Goal: Transaction & Acquisition: Purchase product/service

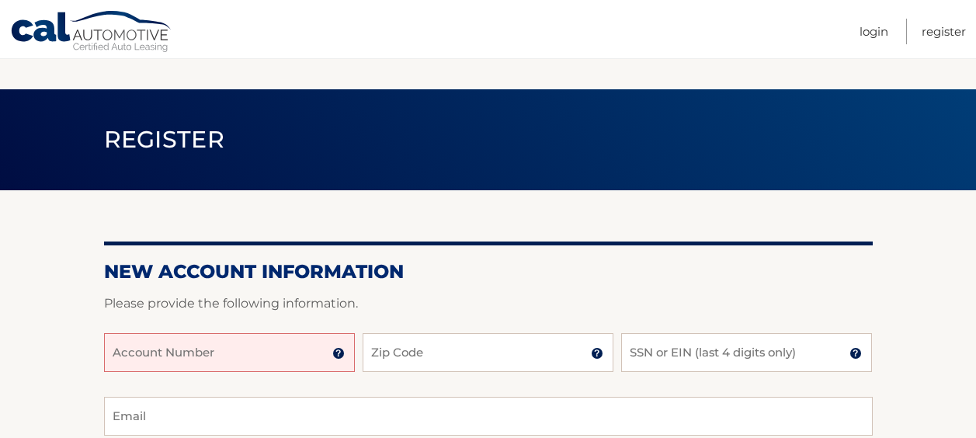
scroll to position [78, 0]
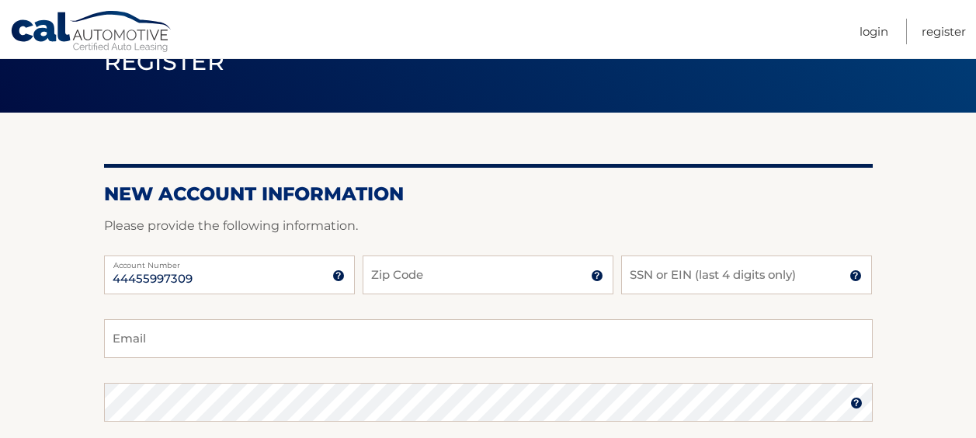
type input "44455997309"
click at [407, 262] on input "Zip Code" at bounding box center [488, 274] width 251 height 39
type input "14086"
click at [723, 279] on input "SSN or EIN (last 4 digits only)" at bounding box center [746, 274] width 251 height 39
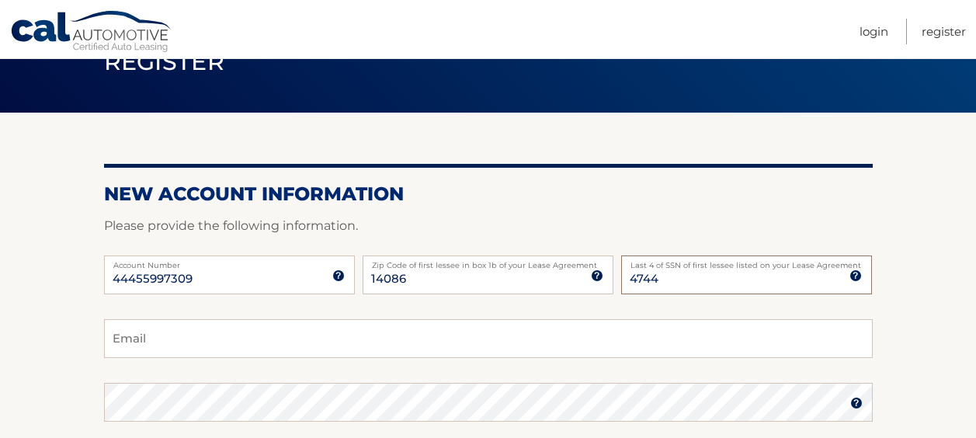
type input "4744"
click at [222, 323] on input "Email" at bounding box center [488, 338] width 768 height 39
click at [253, 345] on input "c25harris@gmail.com" at bounding box center [488, 338] width 768 height 39
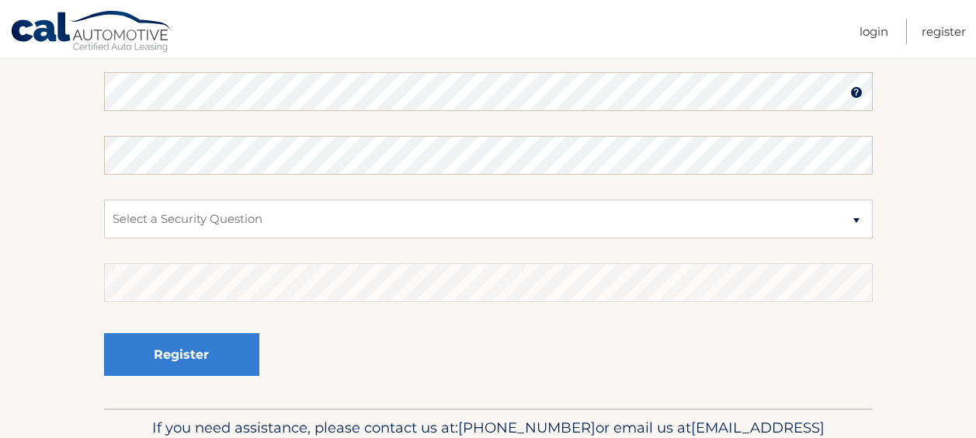
scroll to position [155, 0]
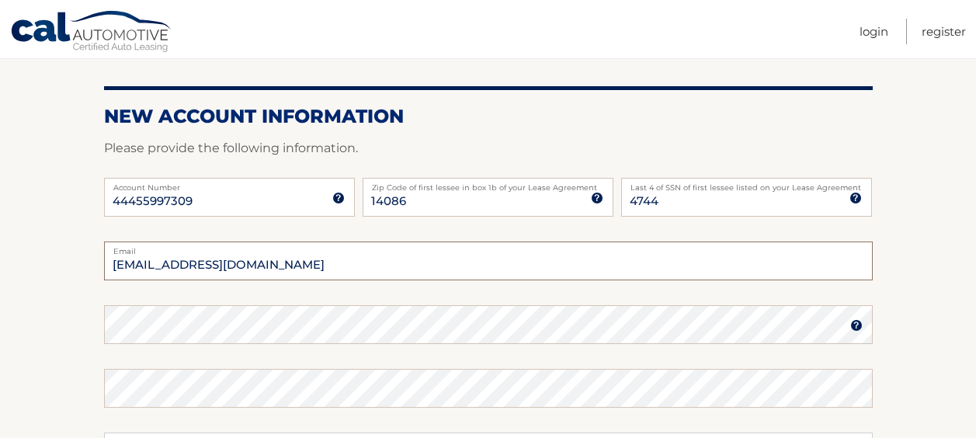
type input "c25harris@gmail.com"
click at [853, 328] on img at bounding box center [856, 325] width 12 height 12
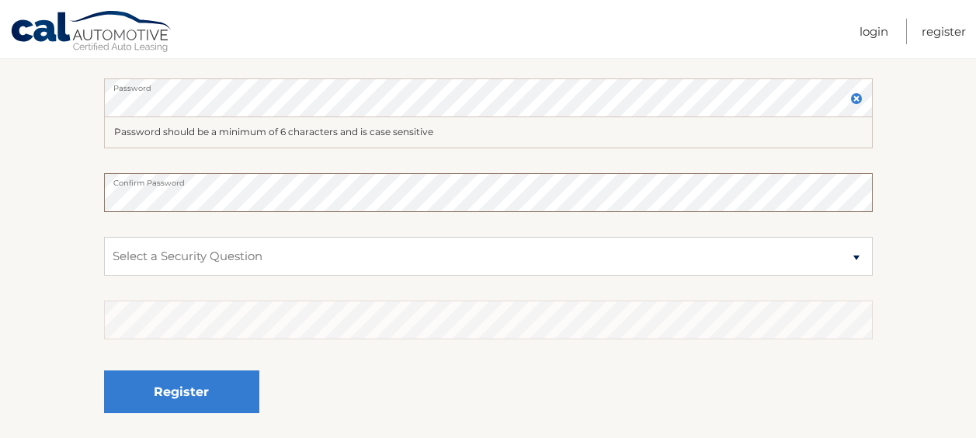
scroll to position [388, 0]
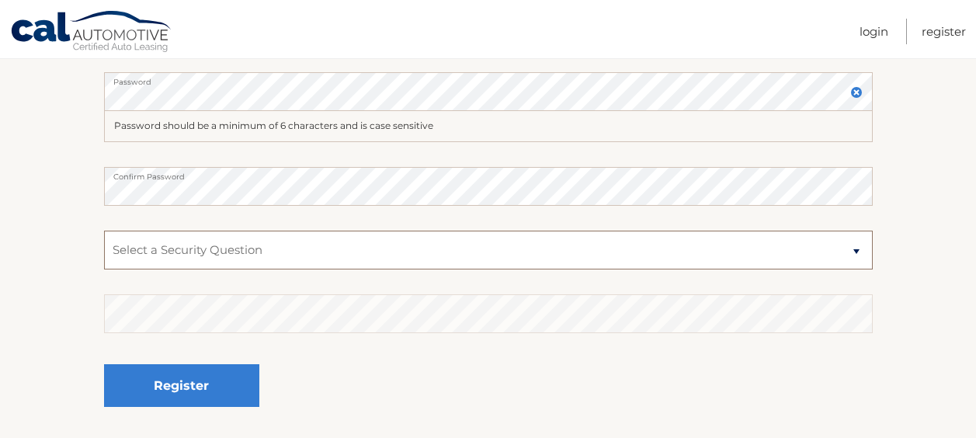
click at [448, 250] on select "Select a Security Question What was the name of your elementary school? What is…" at bounding box center [488, 250] width 768 height 39
select select "3"
click at [104, 231] on select "Select a Security Question What was the name of your elementary school? What is…" at bounding box center [488, 250] width 768 height 39
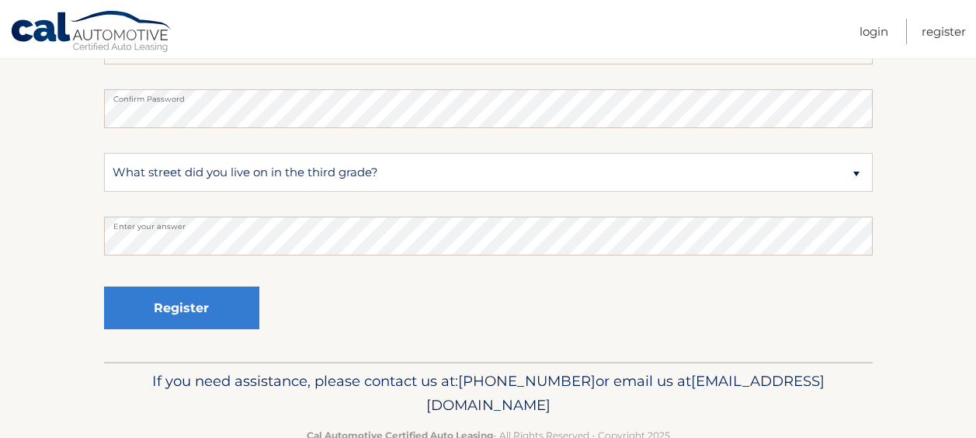
scroll to position [507, 0]
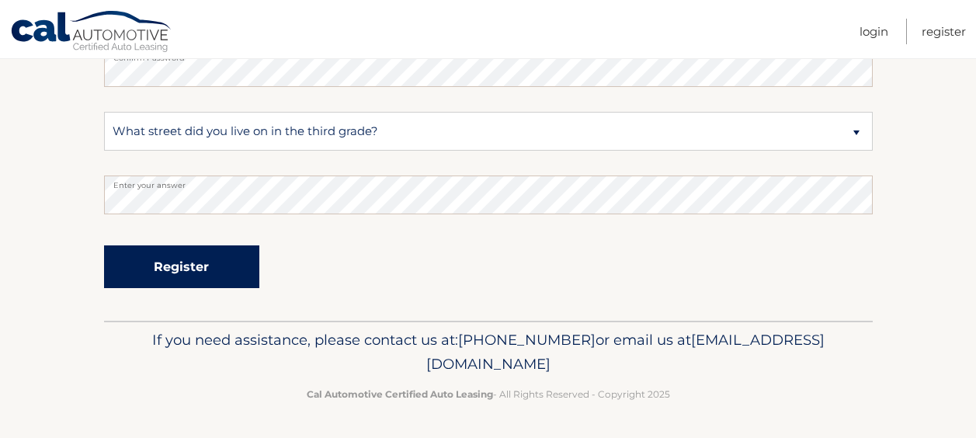
click at [186, 268] on button "Register" at bounding box center [181, 266] width 155 height 43
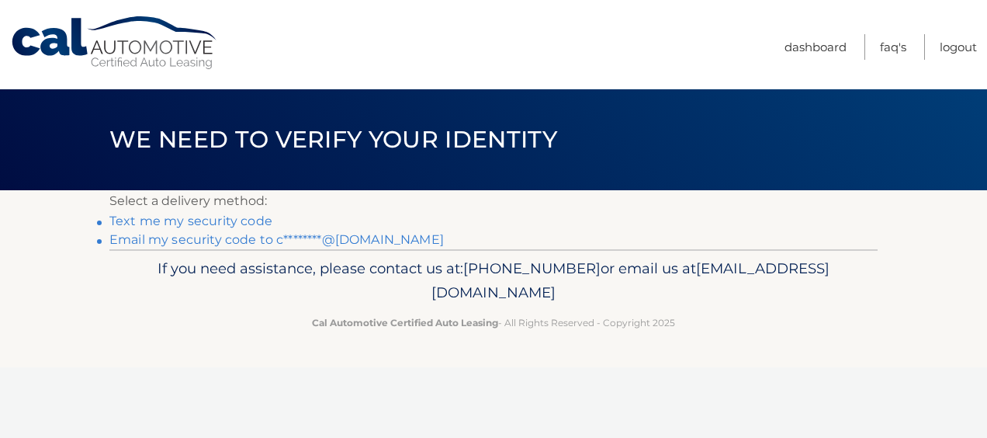
click at [231, 240] on link "Email my security code to c********@gmail.com" at bounding box center [276, 239] width 335 height 15
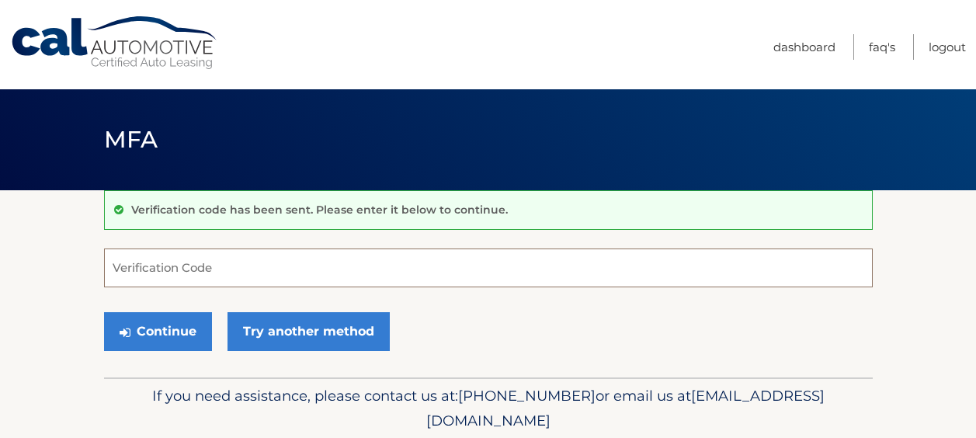
click at [213, 265] on input "Verification Code" at bounding box center [488, 267] width 768 height 39
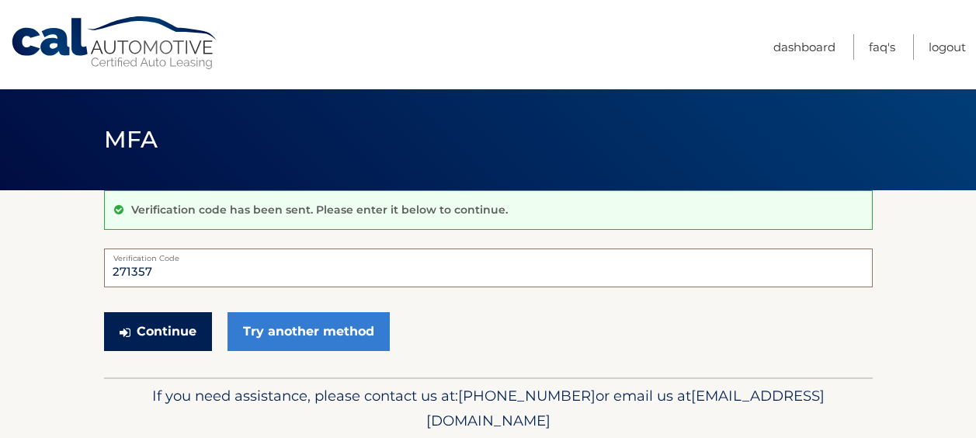
type input "271357"
click at [165, 333] on button "Continue" at bounding box center [158, 331] width 108 height 39
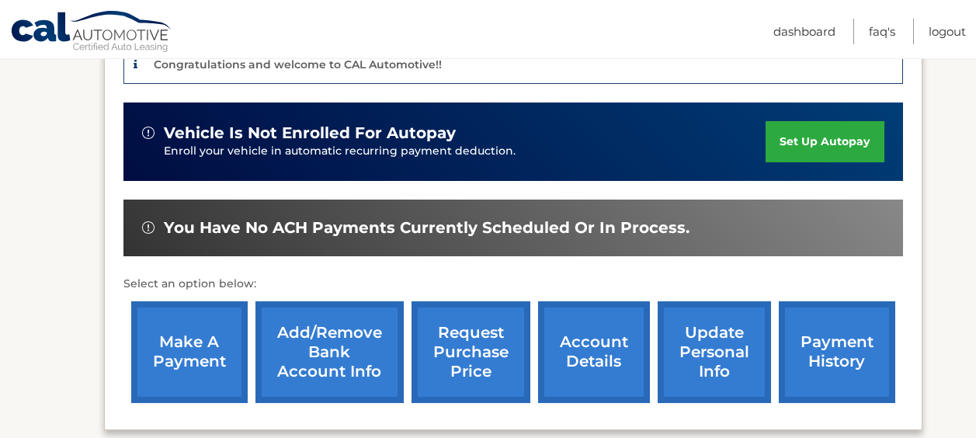
scroll to position [482, 0]
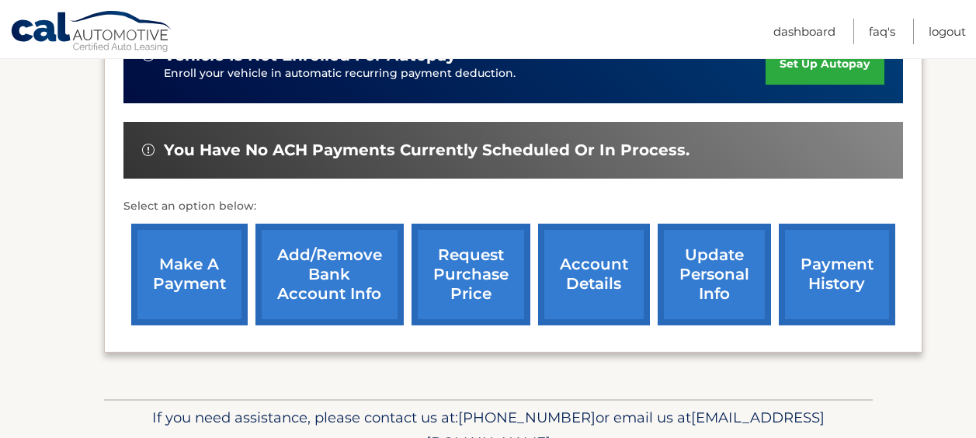
click at [636, 292] on link "account details" at bounding box center [594, 275] width 112 height 102
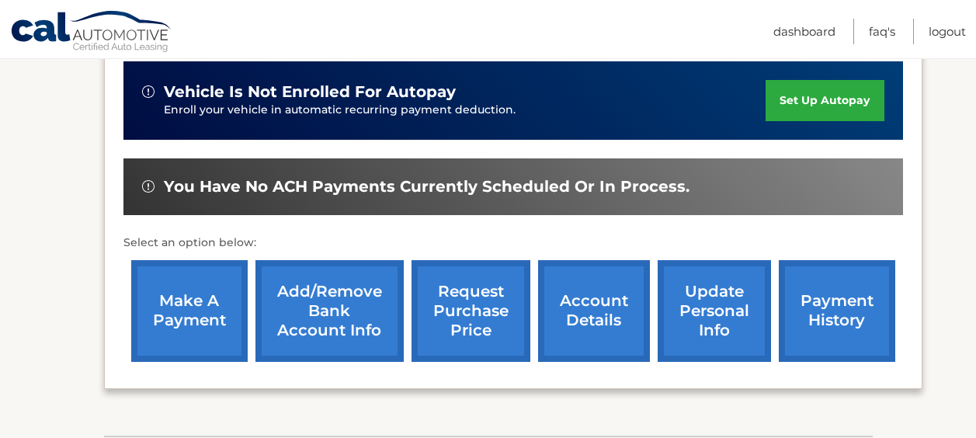
scroll to position [404, 0]
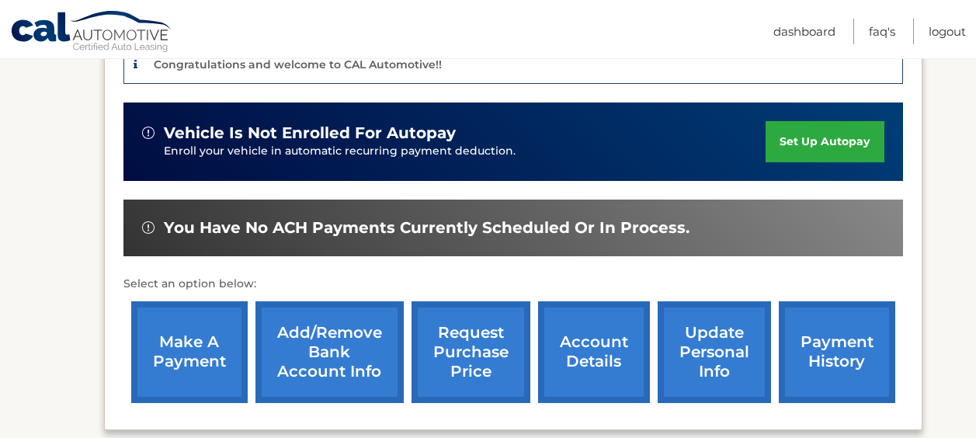
click at [175, 367] on link "make a payment" at bounding box center [189, 352] width 116 height 102
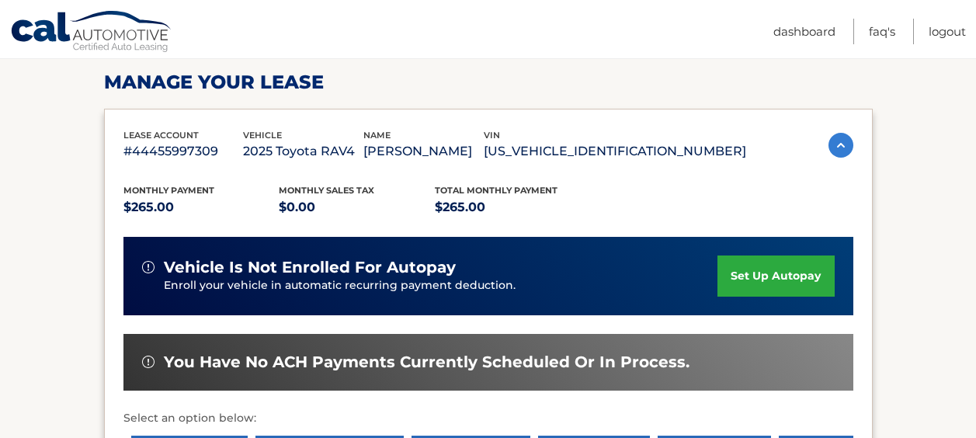
scroll to position [388, 0]
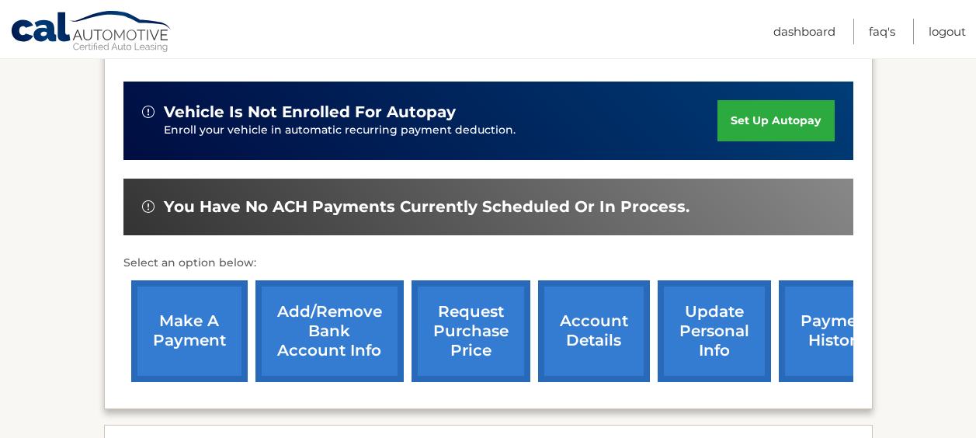
click at [712, 336] on link "update personal info" at bounding box center [713, 331] width 113 height 102
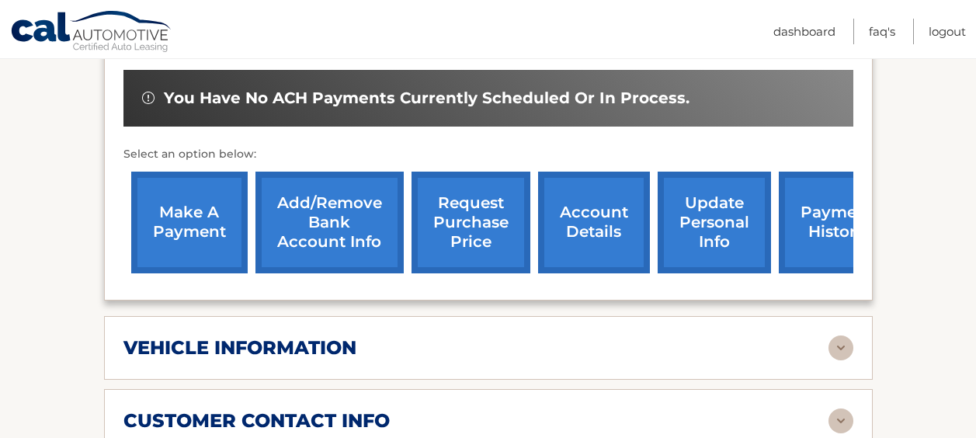
scroll to position [543, 0]
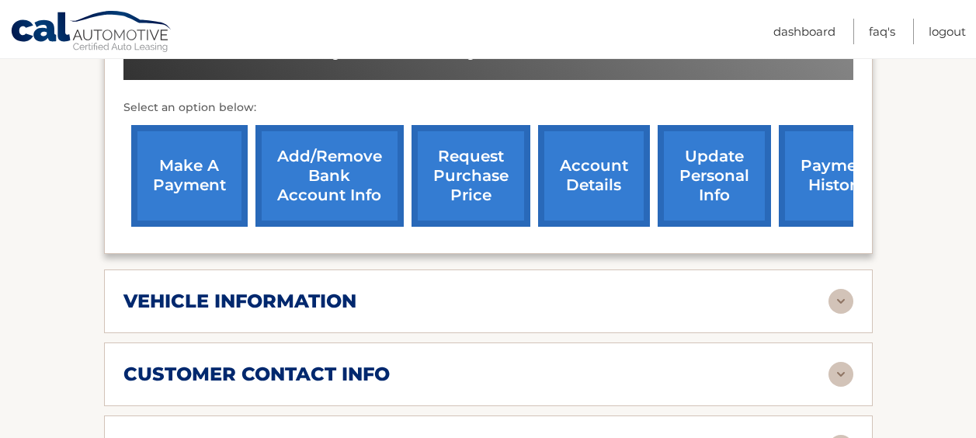
click at [336, 179] on link "Add/Remove bank account info" at bounding box center [329, 176] width 148 height 102
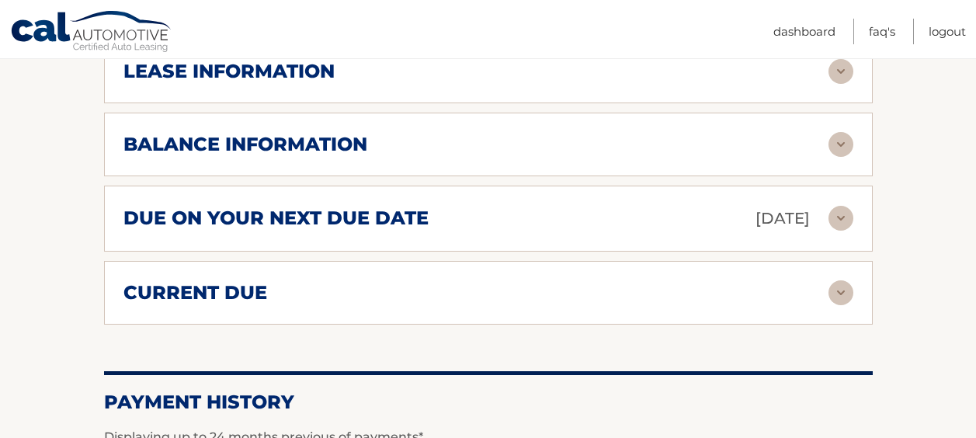
scroll to position [931, 0]
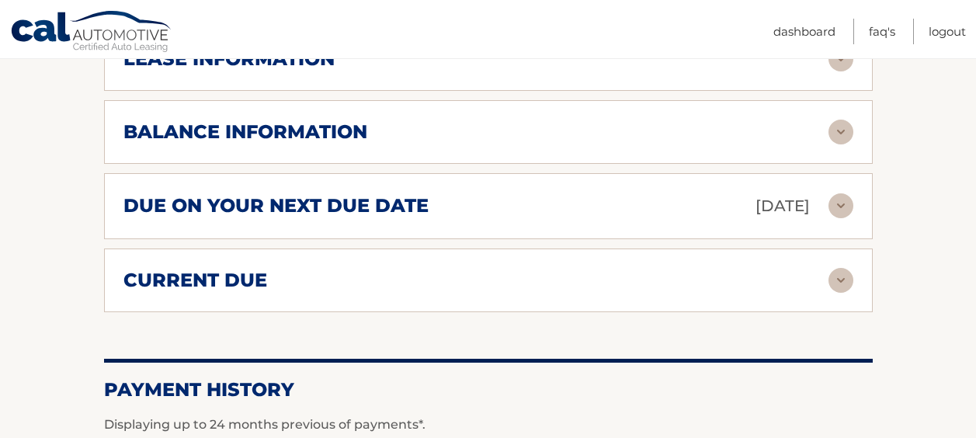
click at [847, 270] on img at bounding box center [840, 280] width 25 height 25
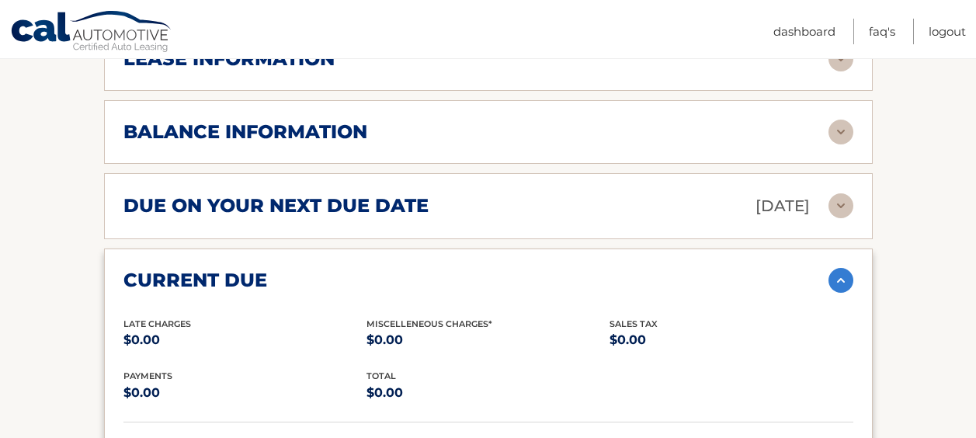
click at [841, 286] on img at bounding box center [840, 280] width 25 height 25
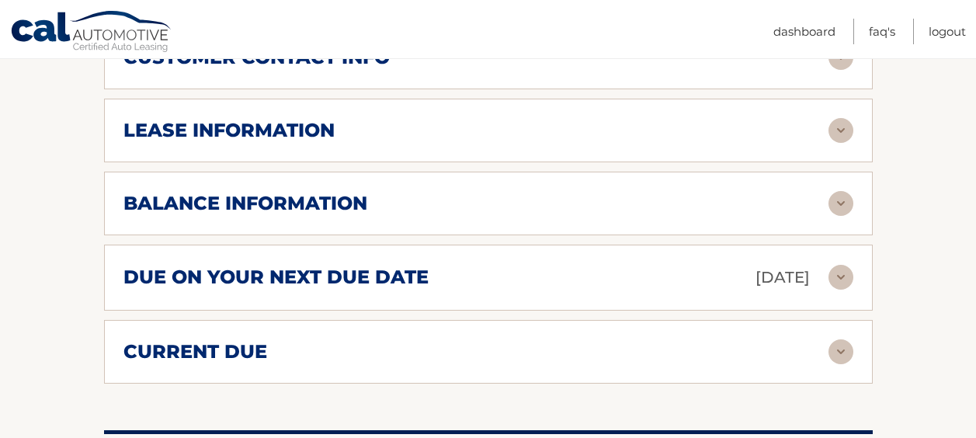
scroll to position [776, 0]
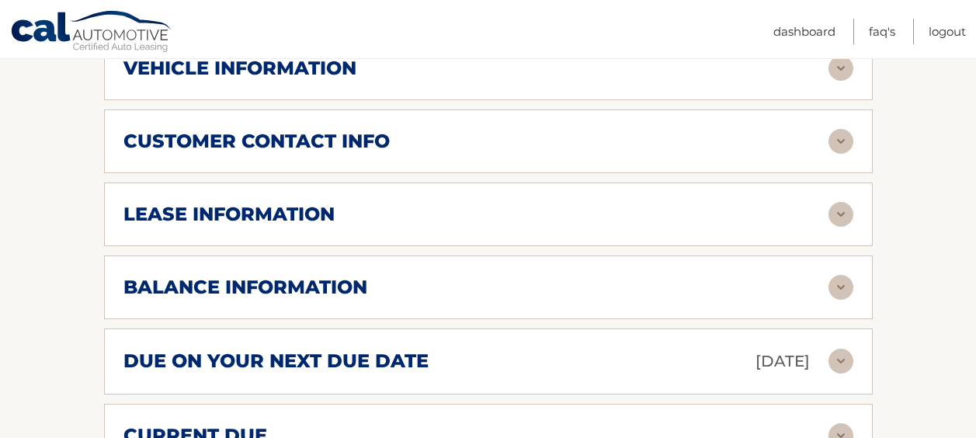
click at [838, 213] on img at bounding box center [840, 214] width 25 height 25
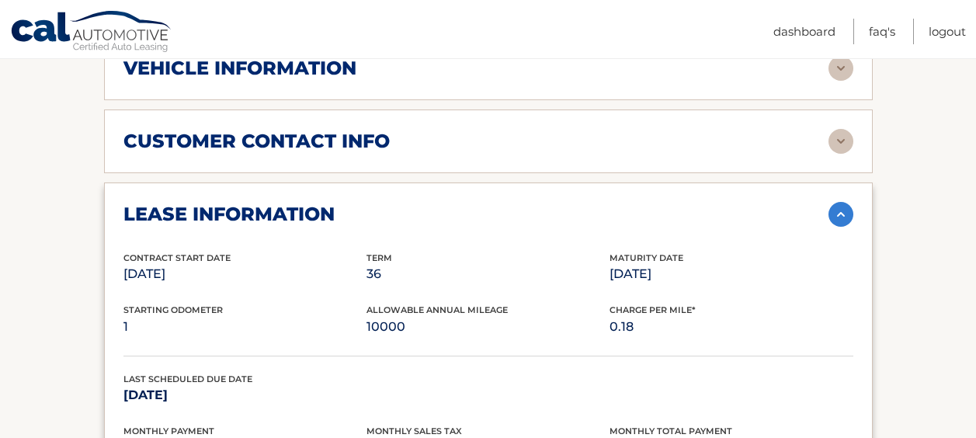
click at [844, 219] on img at bounding box center [840, 214] width 25 height 25
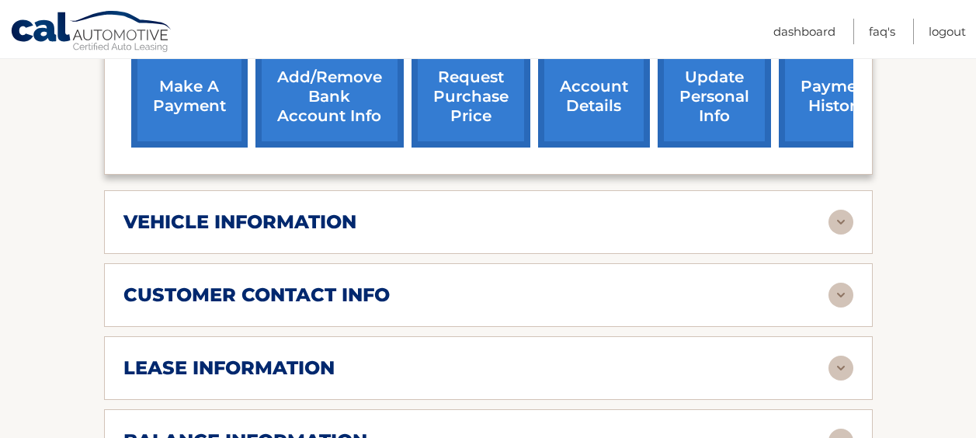
scroll to position [621, 0]
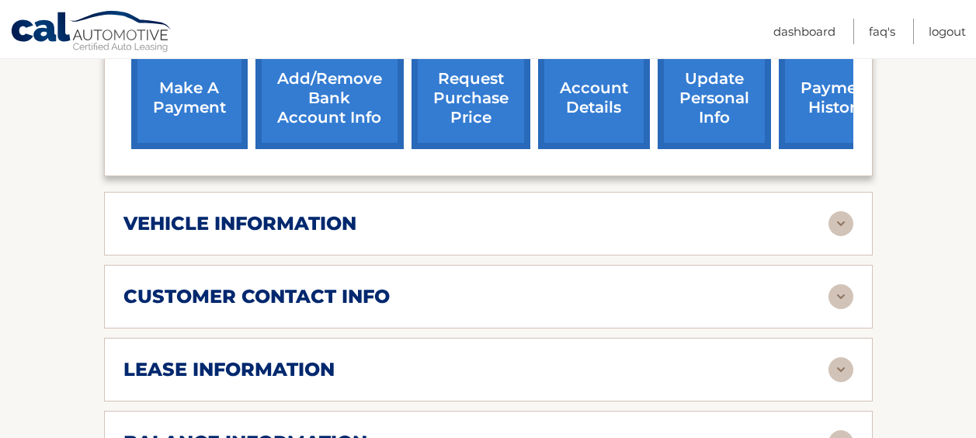
click at [849, 307] on div "customer contact info full name CRAIG HARRIS street address 120 COURT ST city L…" at bounding box center [488, 297] width 768 height 64
click at [846, 301] on img at bounding box center [840, 296] width 25 height 25
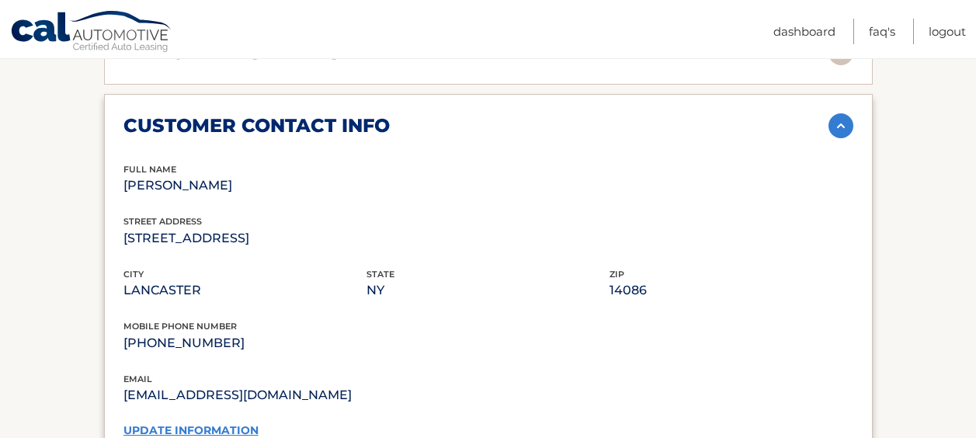
scroll to position [776, 0]
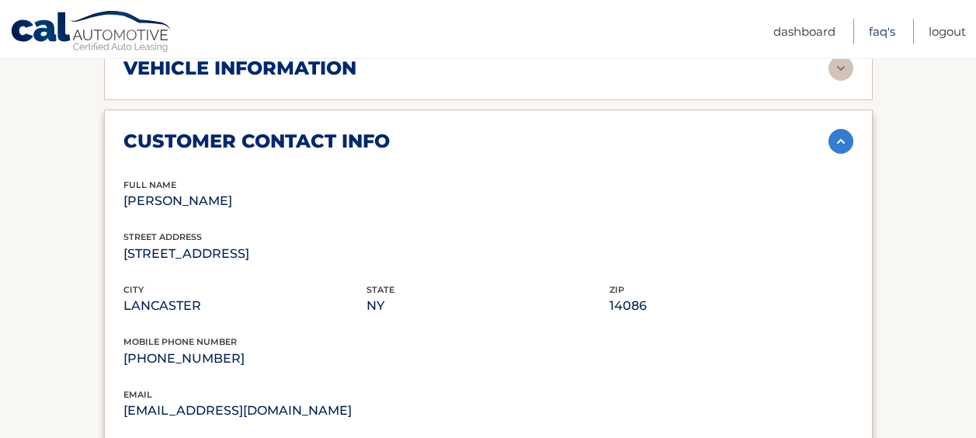
click at [886, 28] on link "FAQ's" at bounding box center [882, 32] width 26 height 26
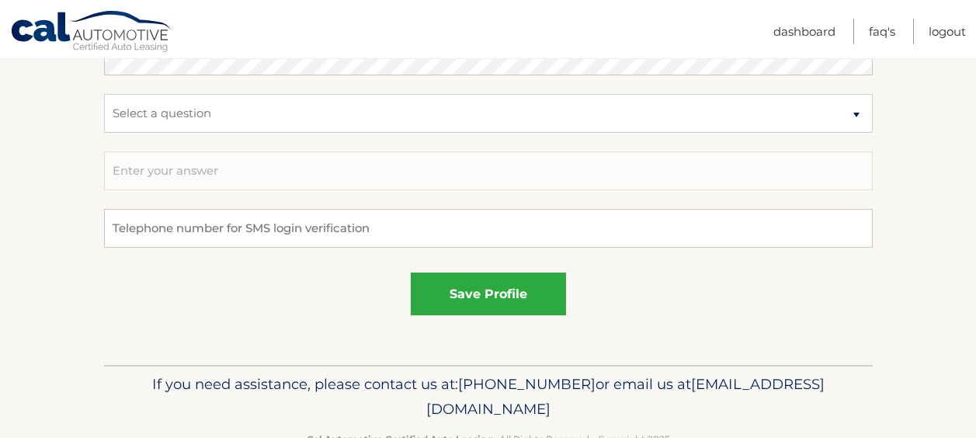
scroll to position [1001, 0]
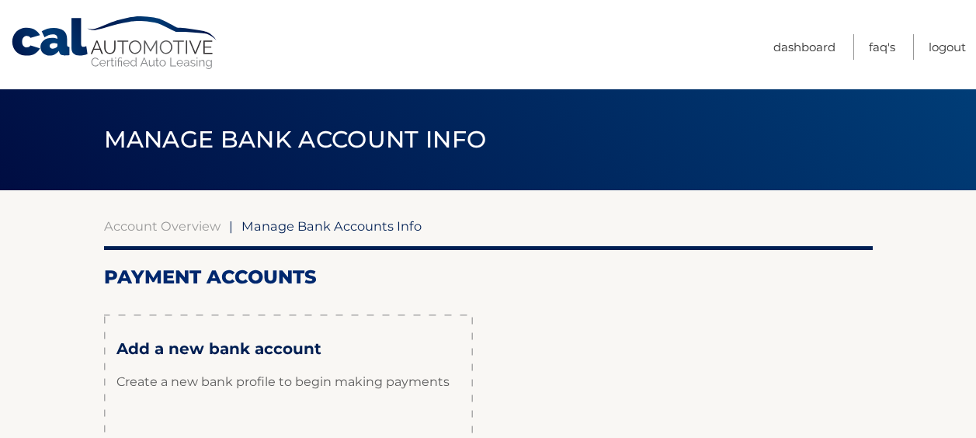
scroll to position [155, 0]
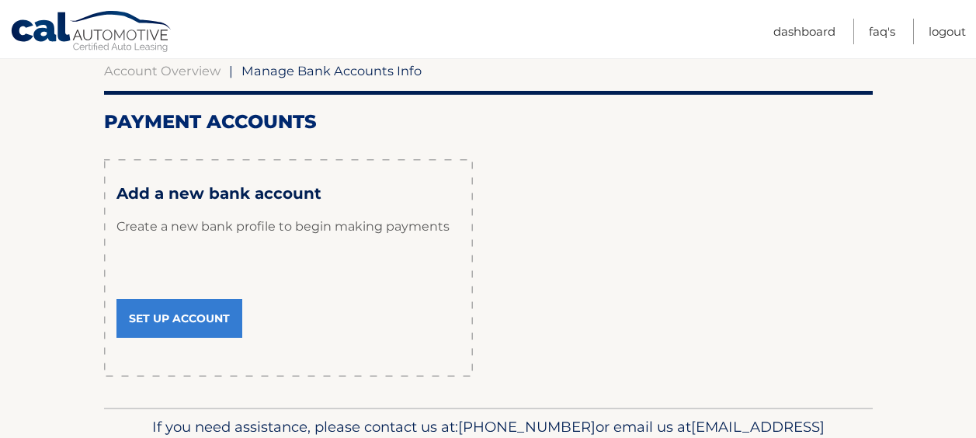
click at [213, 320] on link "Set Up Account" at bounding box center [179, 318] width 126 height 39
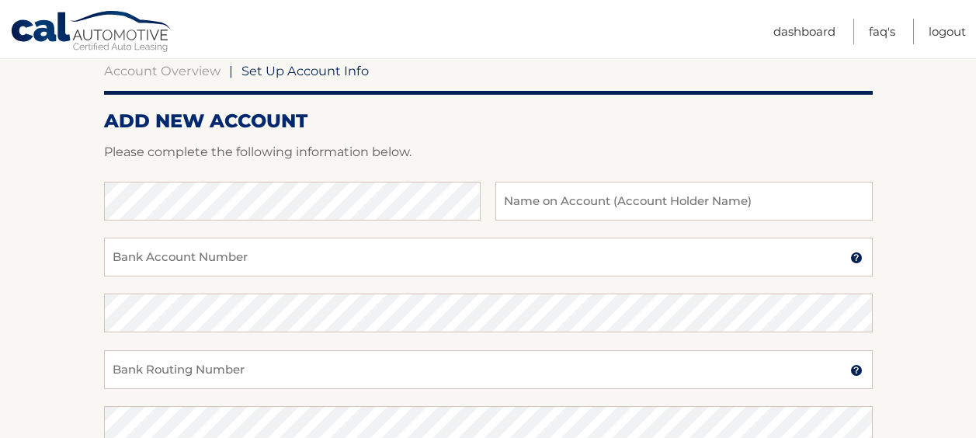
scroll to position [78, 0]
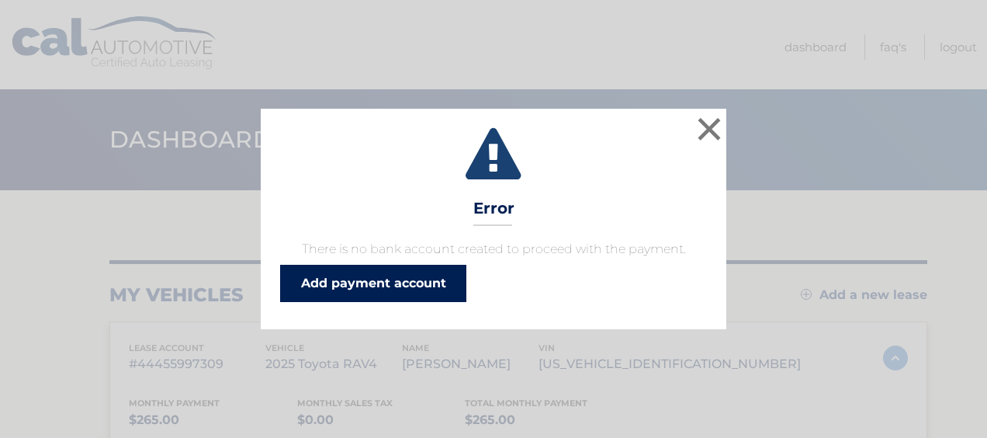
click at [428, 294] on link "Add payment account" at bounding box center [373, 283] width 186 height 37
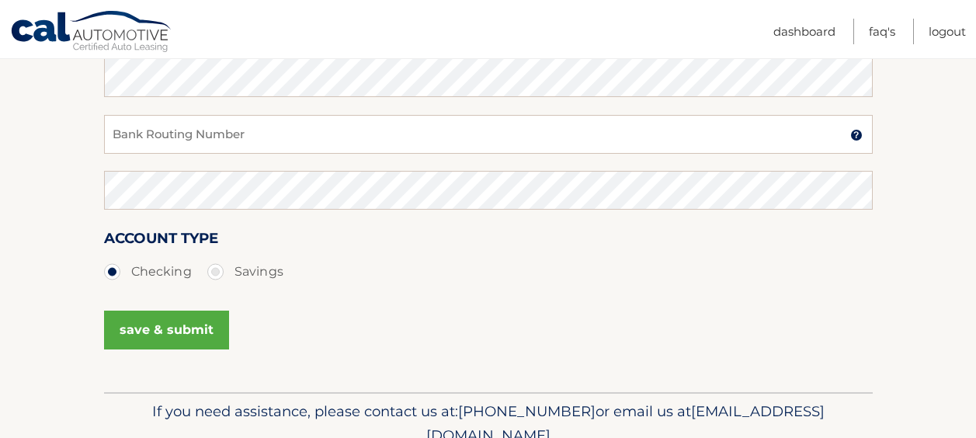
scroll to position [230, 0]
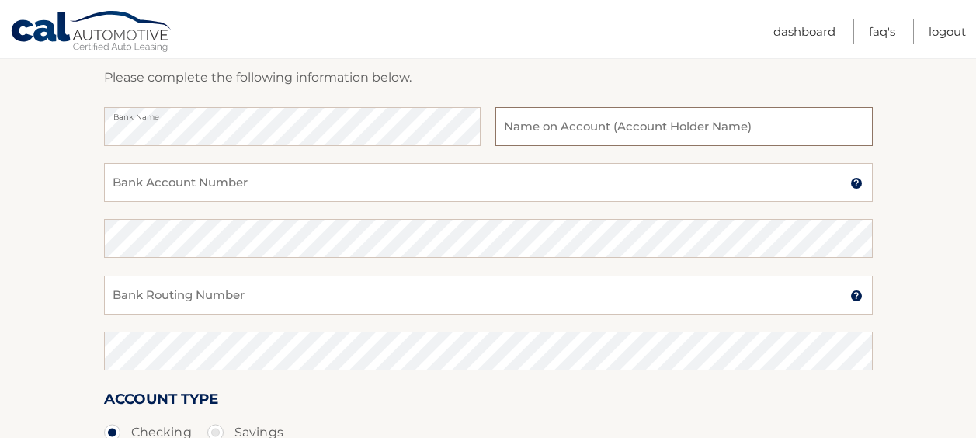
click at [546, 125] on input "text" at bounding box center [683, 126] width 376 height 39
type input "Craig R Harris"
click at [300, 185] on input "Bank Account Number" at bounding box center [488, 182] width 768 height 39
type input "0"
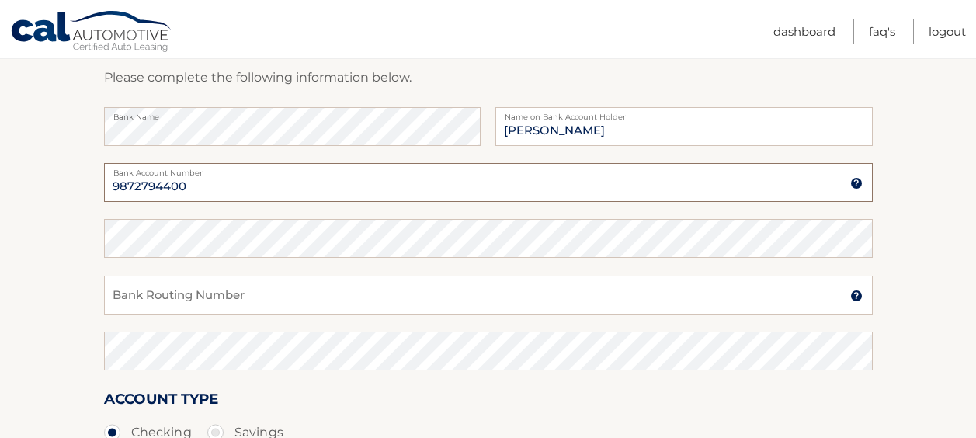
type input "9872794400"
click at [224, 295] on input "Bank Routing Number" at bounding box center [488, 295] width 768 height 39
type input "022000046"
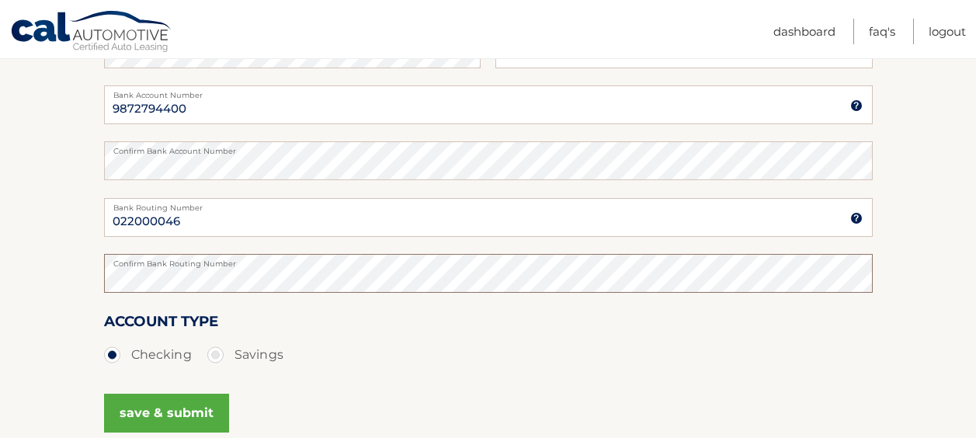
scroll to position [385, 0]
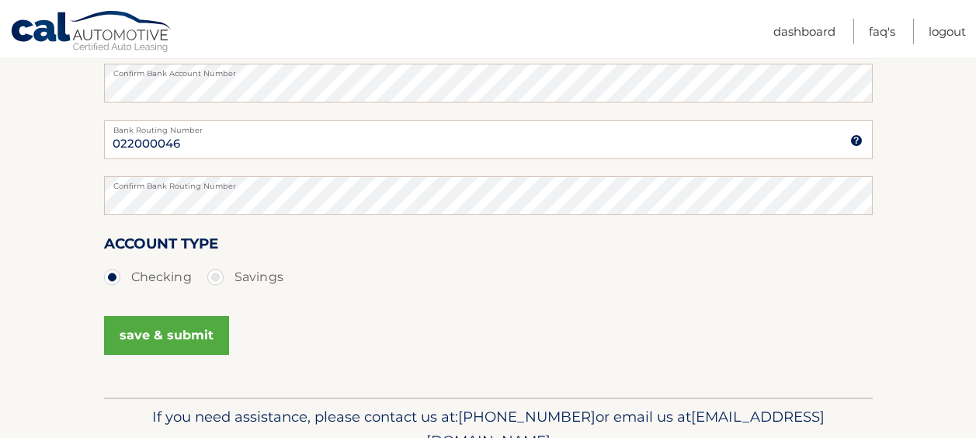
click at [163, 340] on button "save & submit" at bounding box center [166, 335] width 125 height 39
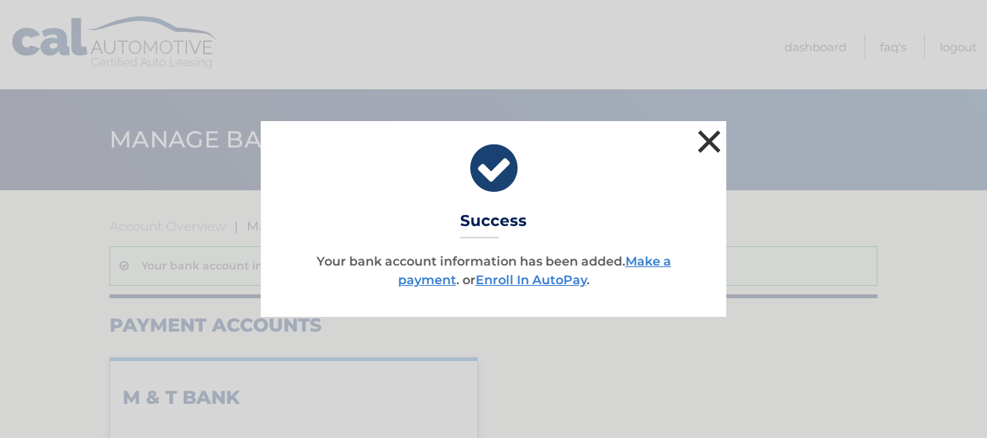
click at [711, 144] on button "×" at bounding box center [709, 141] width 31 height 31
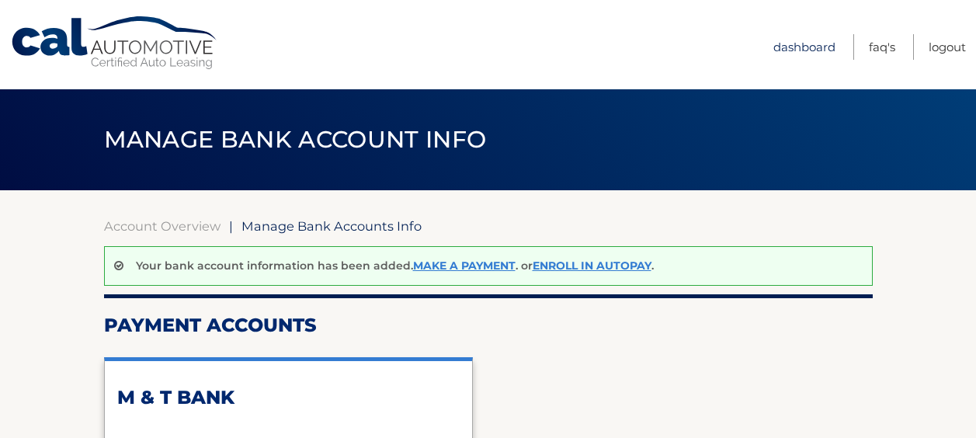
click at [804, 47] on link "Dashboard" at bounding box center [804, 47] width 62 height 26
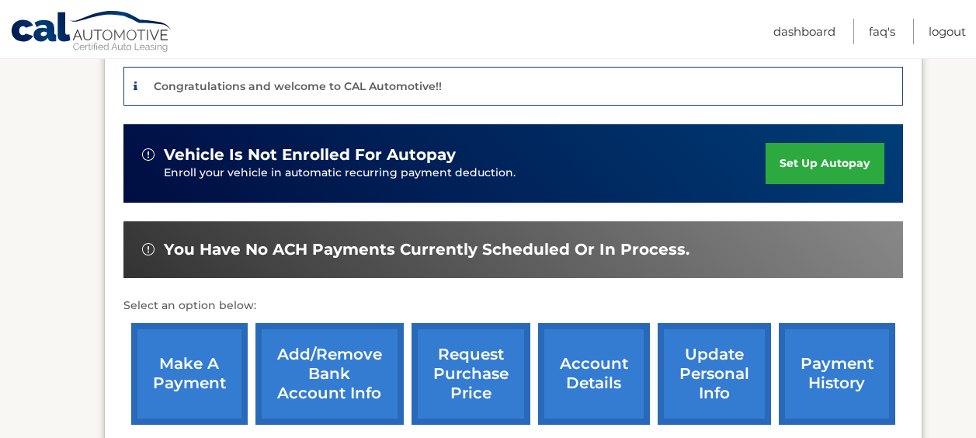
scroll to position [388, 0]
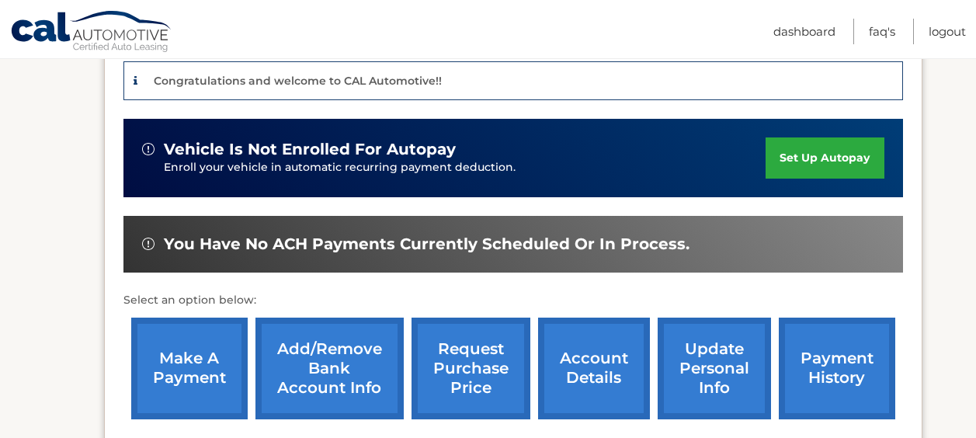
click at [195, 364] on link "make a payment" at bounding box center [189, 368] width 116 height 102
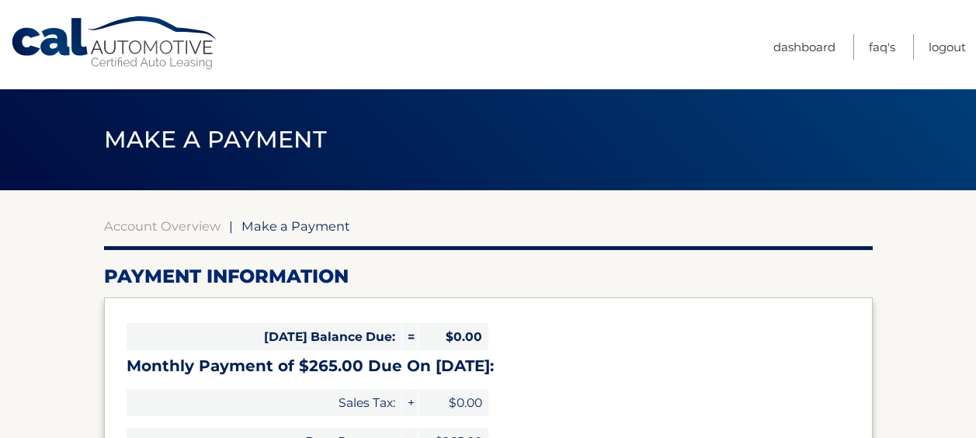
select select "ZWU4NWY0OTktMzQyMi00Mzc4LWExZmItNjNkMWVlYjQ5YTk1"
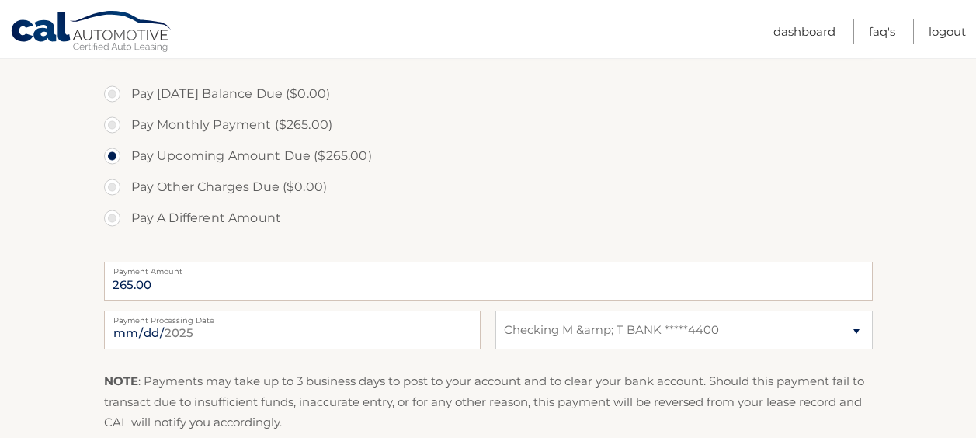
scroll to position [466, 0]
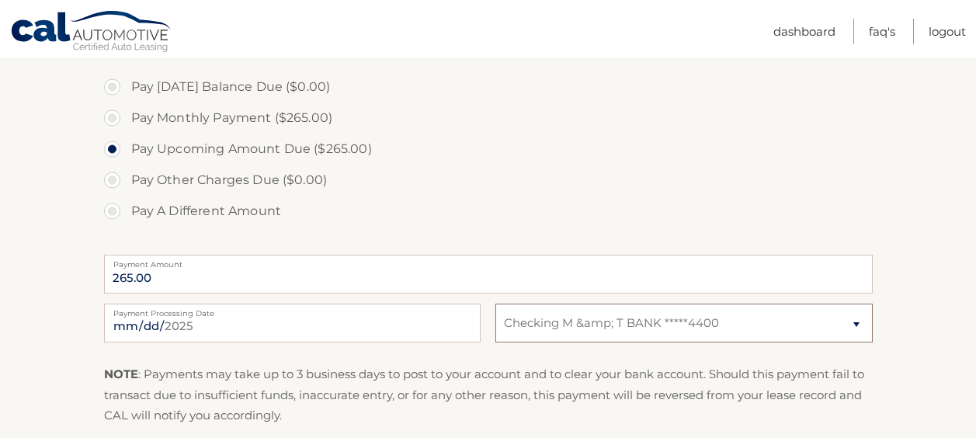
click at [860, 328] on select "Select Bank Account Checking M &amp; T BANK *****4400" at bounding box center [683, 323] width 376 height 39
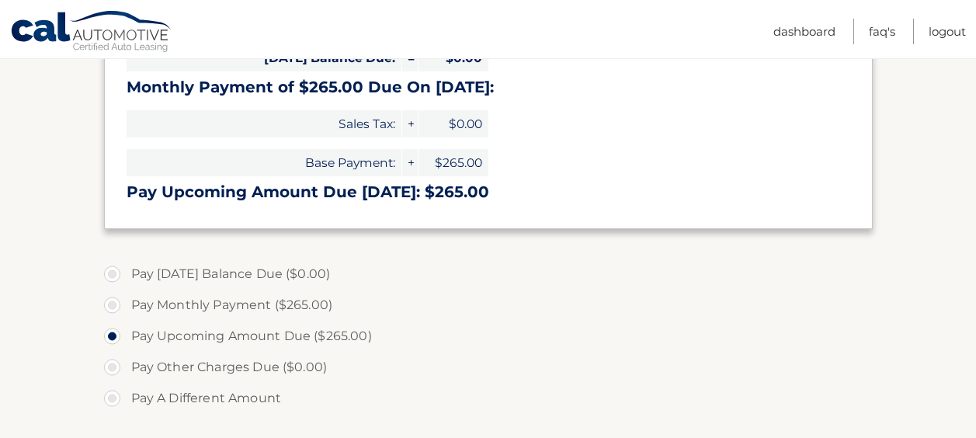
scroll to position [233, 0]
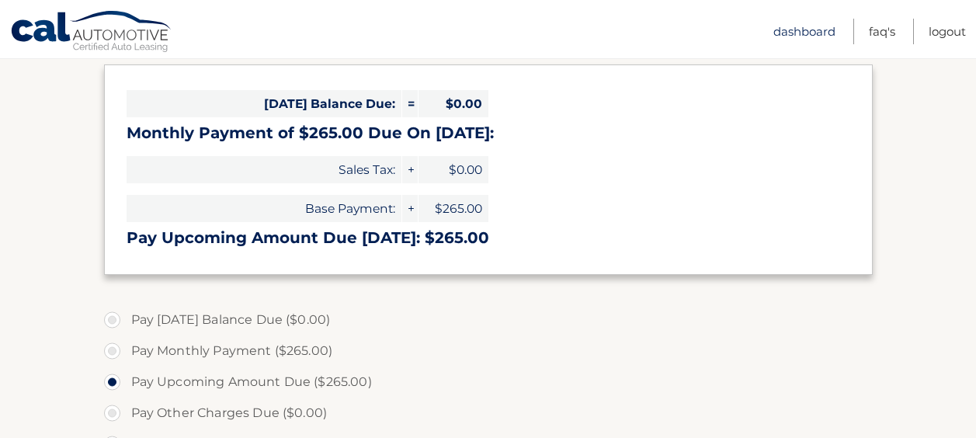
click at [789, 24] on link "Dashboard" at bounding box center [804, 32] width 62 height 26
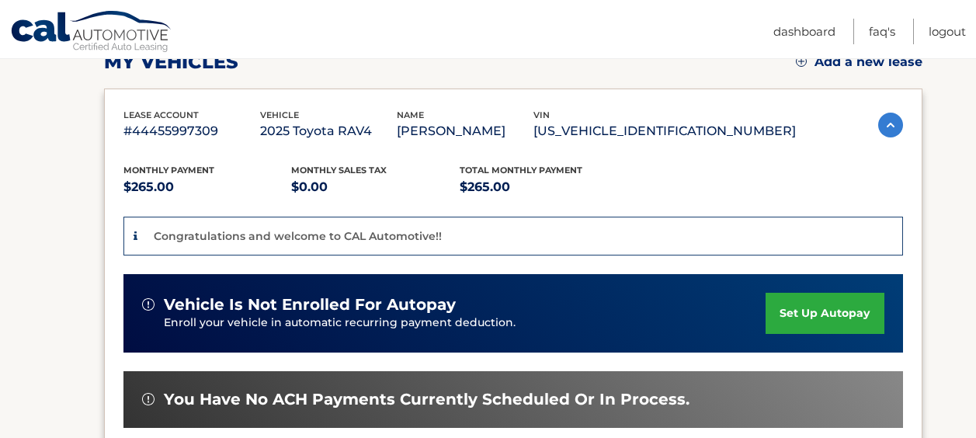
scroll to position [543, 0]
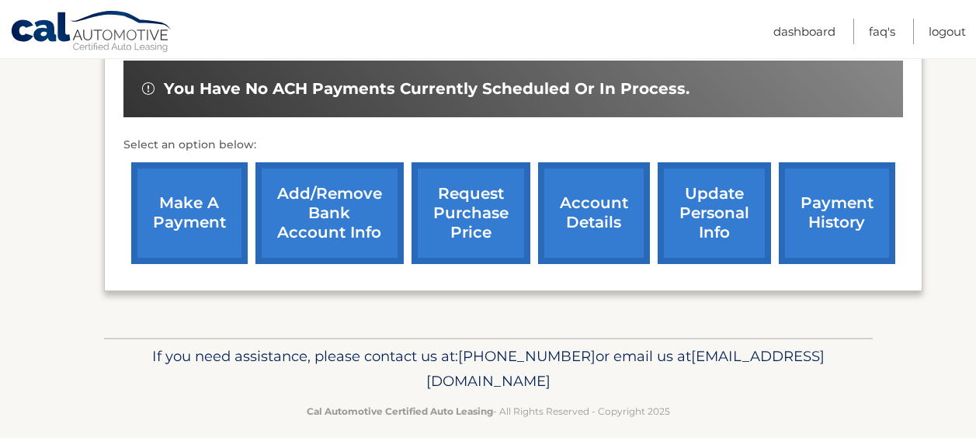
click at [356, 222] on link "Add/Remove bank account info" at bounding box center [329, 213] width 148 height 102
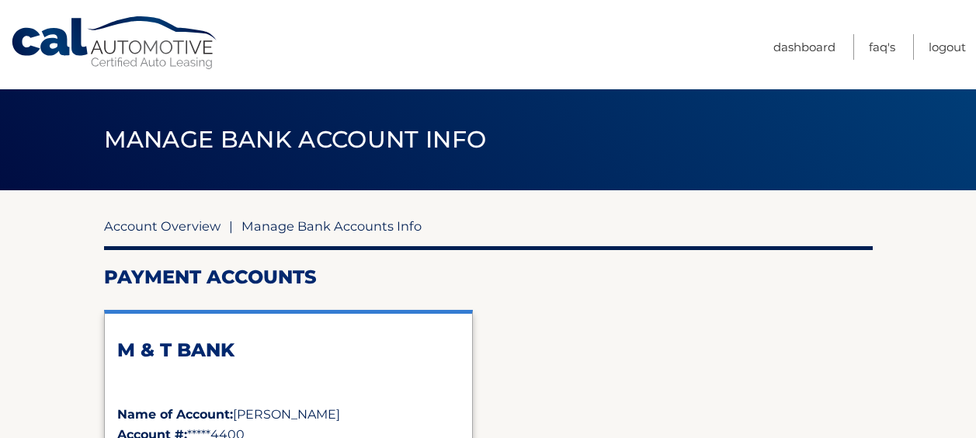
click at [203, 221] on link "Account Overview" at bounding box center [162, 226] width 116 height 16
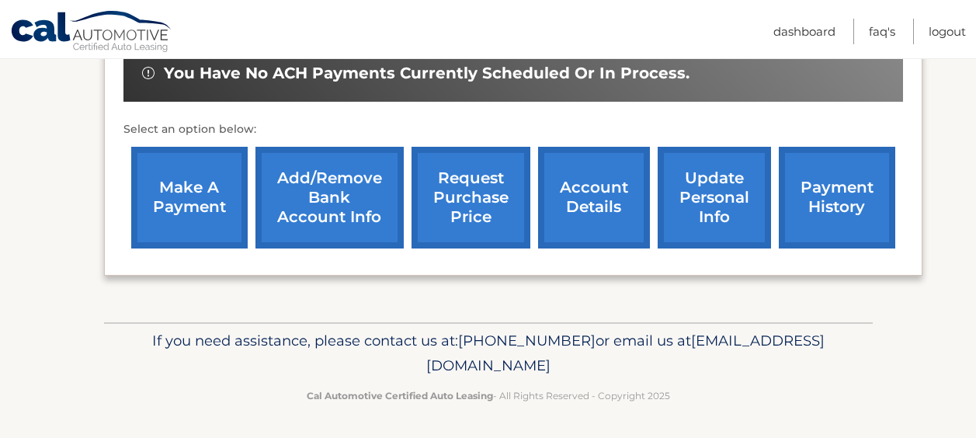
scroll to position [560, 0]
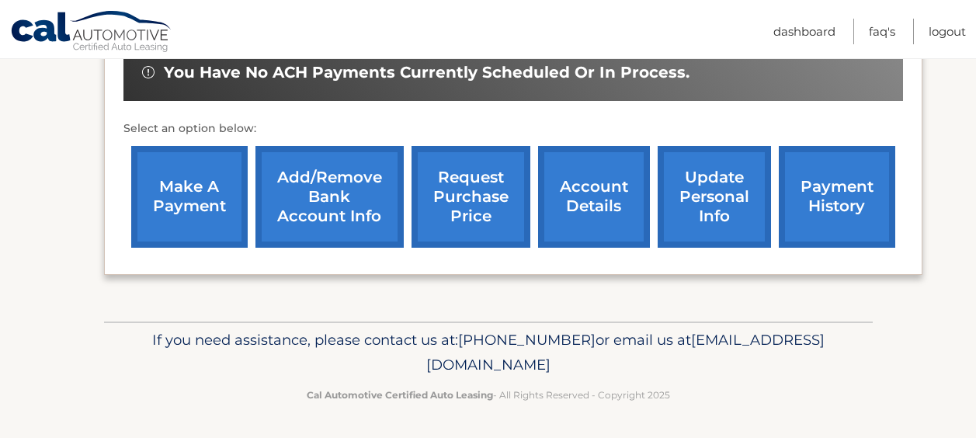
click at [363, 209] on link "Add/Remove bank account info" at bounding box center [329, 197] width 148 height 102
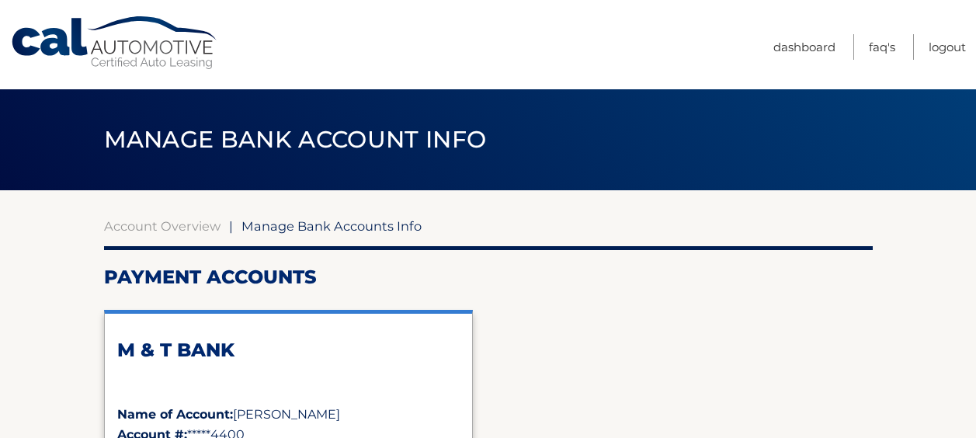
click at [293, 387] on div "M & T BANK" at bounding box center [288, 371] width 342 height 66
click at [182, 352] on h2 "M & T BANK" at bounding box center [288, 349] width 342 height 23
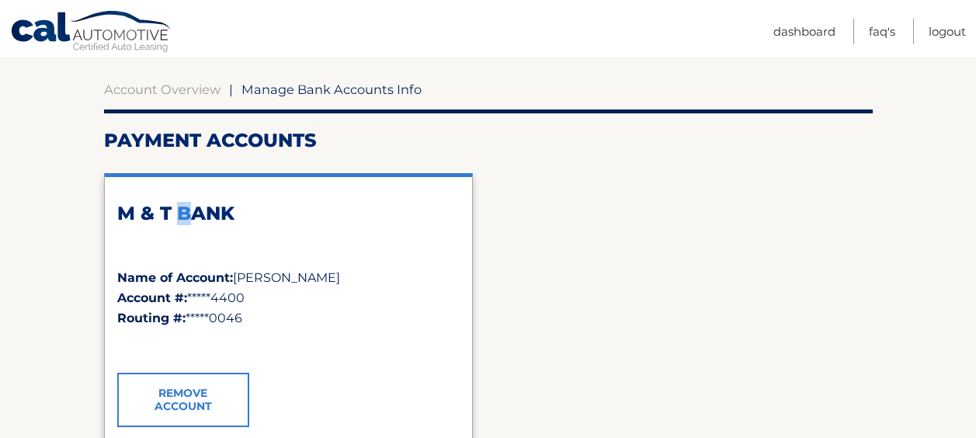
scroll to position [233, 0]
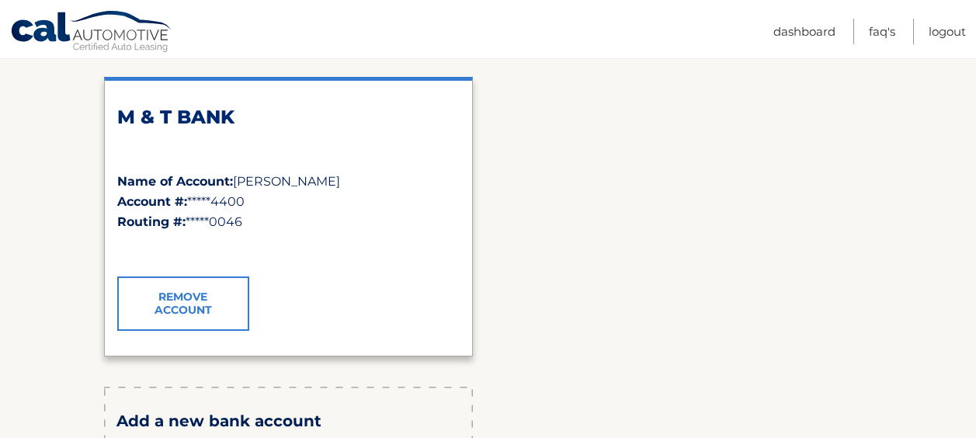
click at [220, 213] on div "Routing #: *****0046" at bounding box center [288, 222] width 342 height 20
click at [831, 33] on link "Dashboard" at bounding box center [804, 32] width 62 height 26
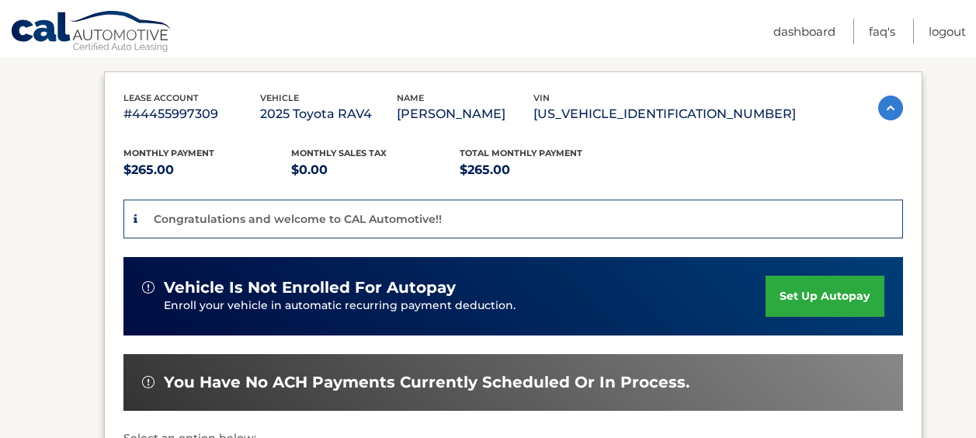
scroll to position [466, 0]
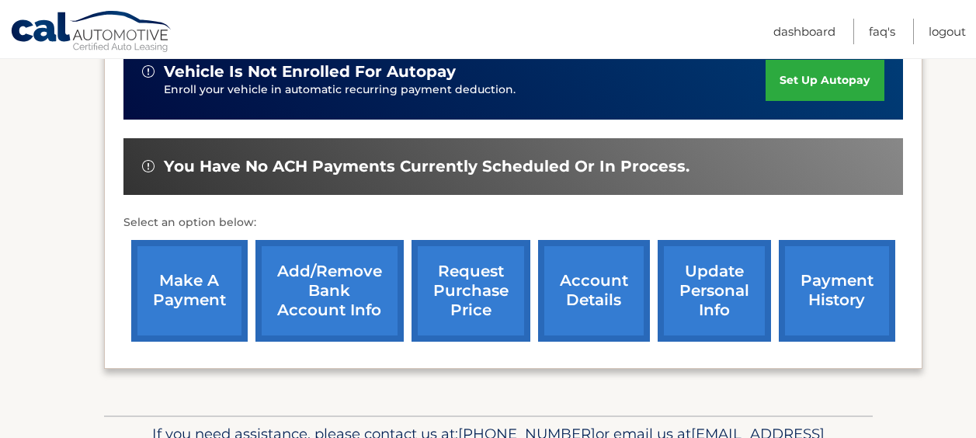
click at [226, 276] on link "make a payment" at bounding box center [189, 291] width 116 height 102
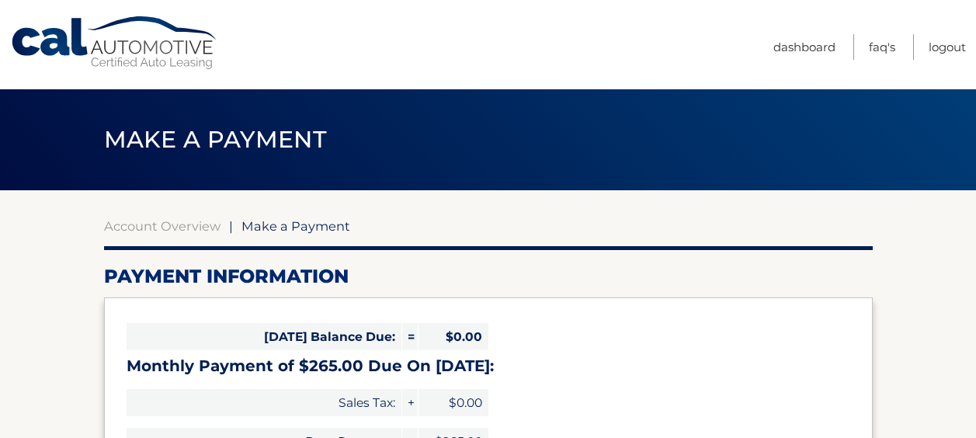
select select "ZWU4NWY0OTktMzQyMi00Mzc4LWExZmItNjNkMWVlYjQ5YTk1"
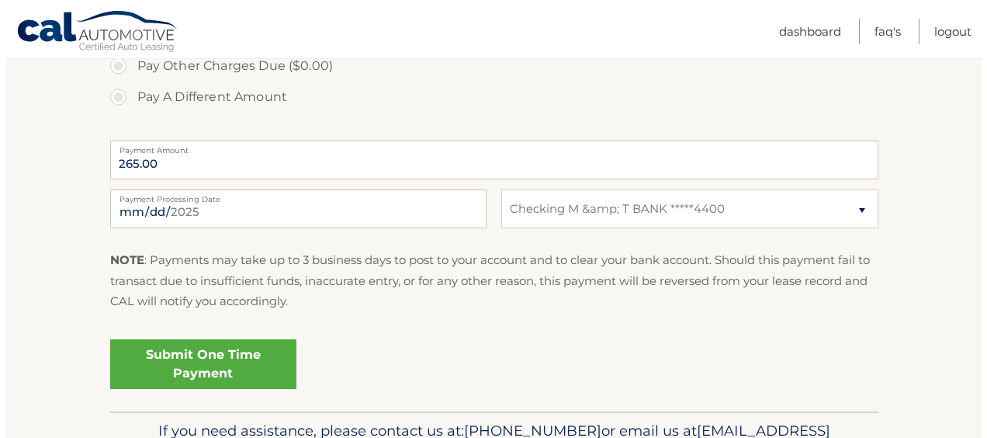
scroll to position [621, 0]
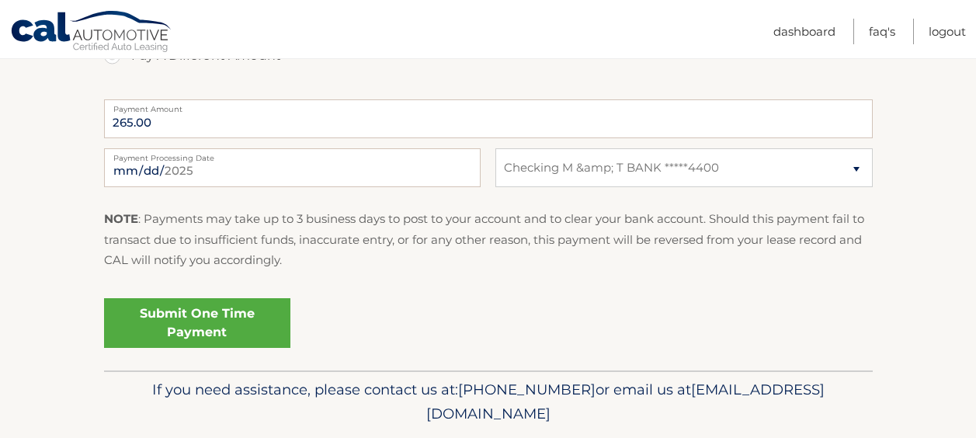
click at [243, 320] on link "Submit One Time Payment" at bounding box center [197, 323] width 186 height 50
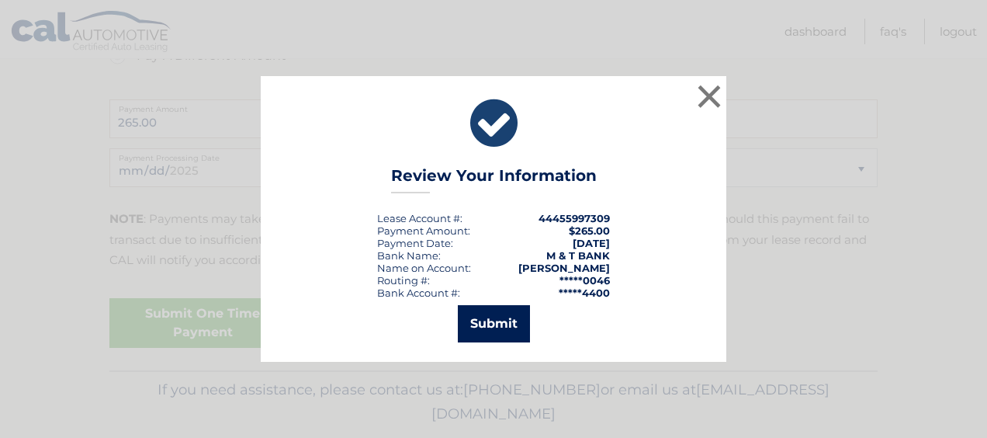
click at [492, 321] on button "Submit" at bounding box center [494, 323] width 72 height 37
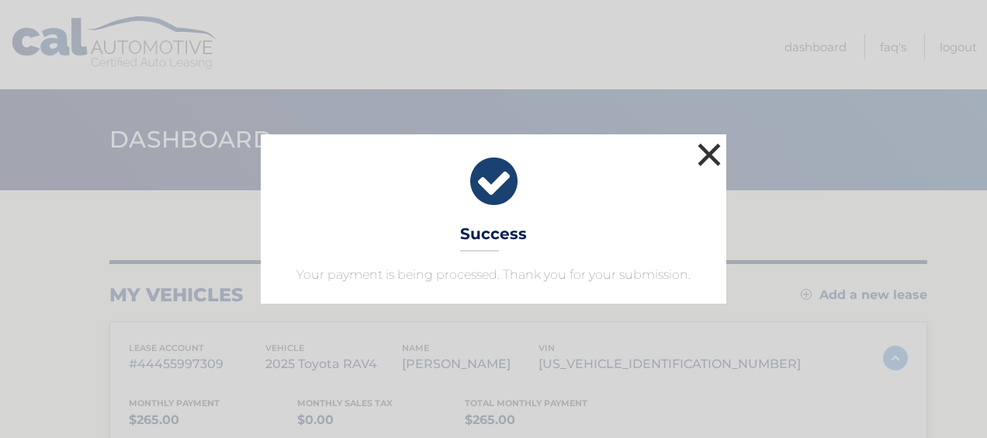
click at [710, 157] on button "×" at bounding box center [709, 154] width 31 height 31
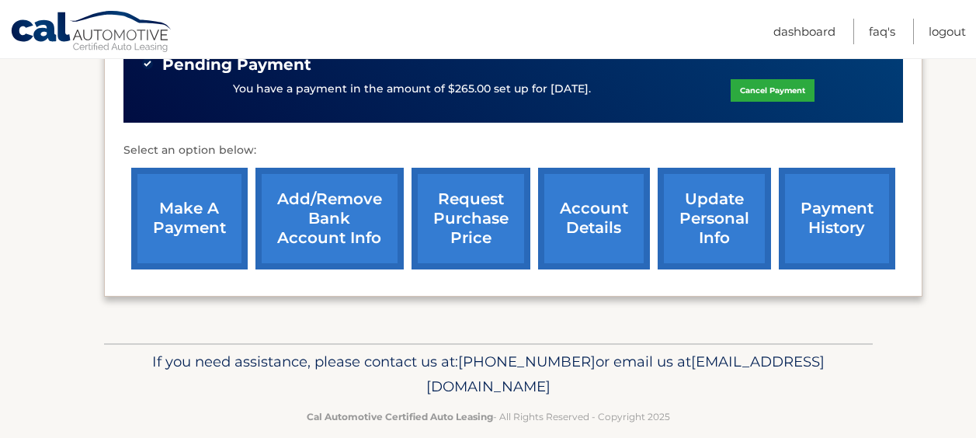
scroll to position [589, 0]
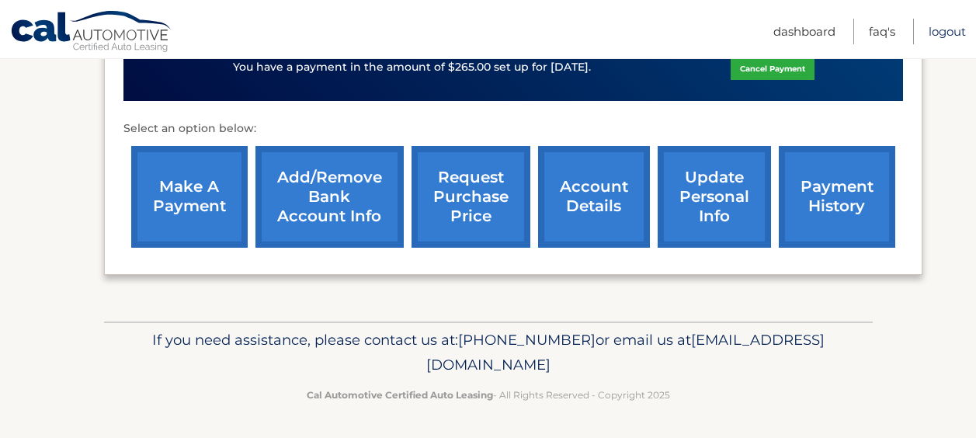
click at [958, 27] on link "Logout" at bounding box center [946, 32] width 37 height 26
